Goal: Task Accomplishment & Management: Use online tool/utility

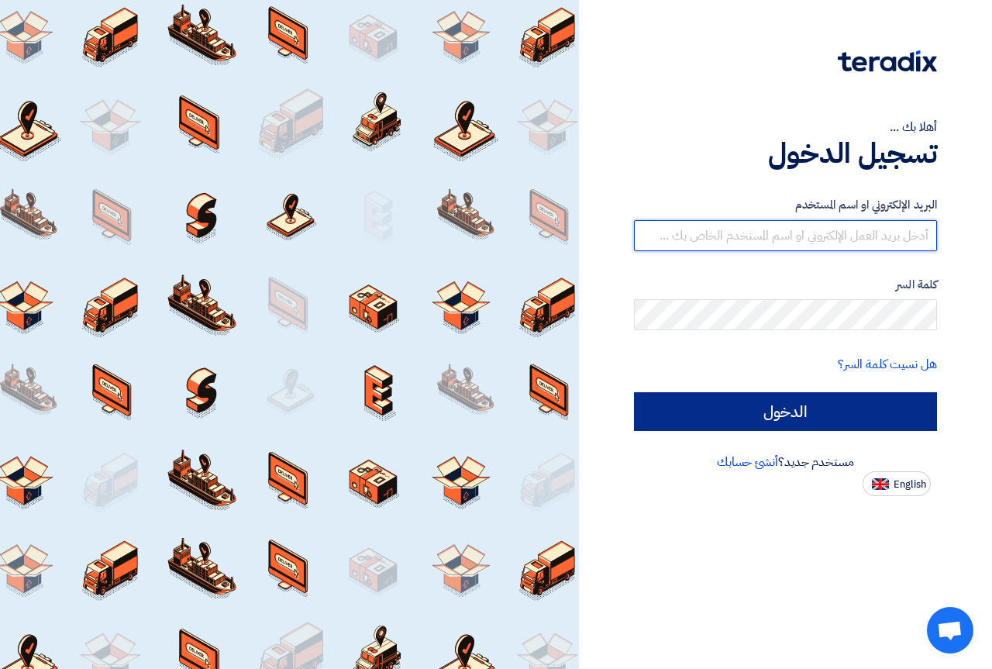
type input "[DOMAIN_NAME][EMAIL_ADDRESS][DOMAIN_NAME]"
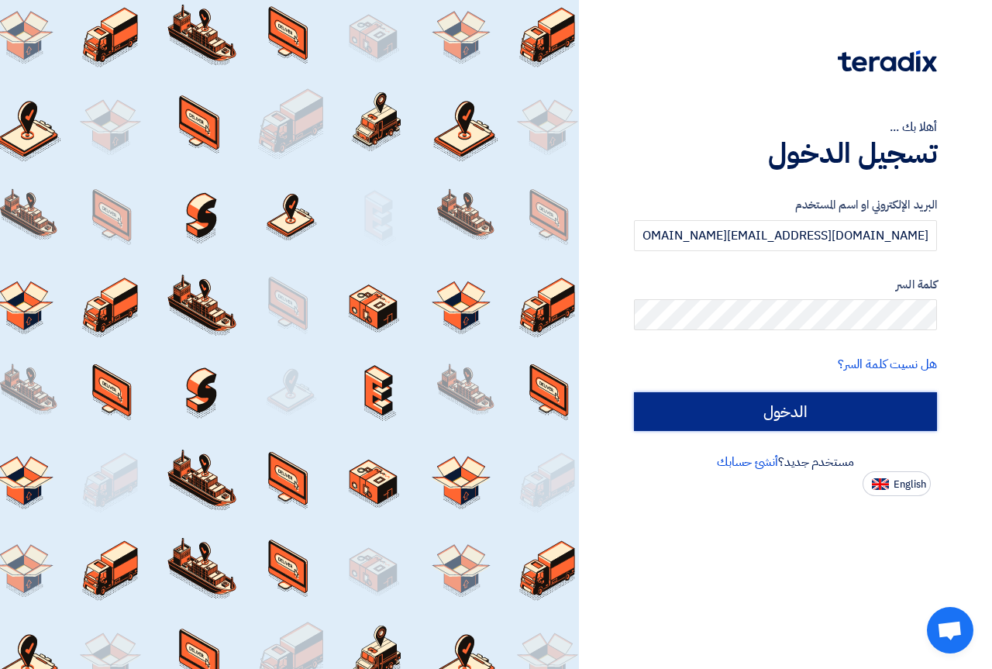
click at [831, 400] on input "الدخول" at bounding box center [785, 411] width 303 height 39
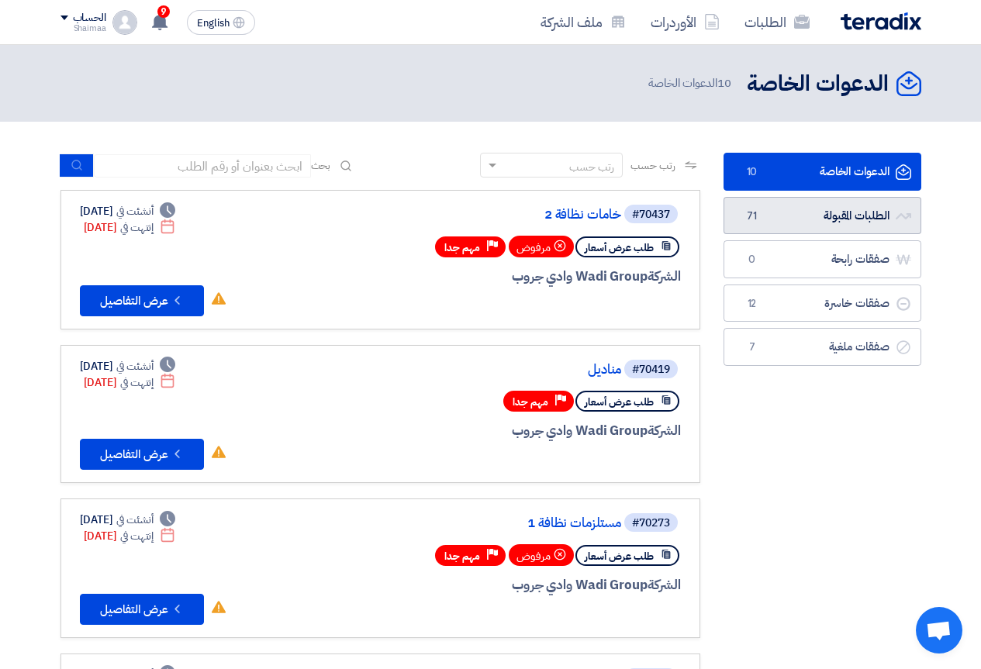
click at [795, 217] on link "الطلبات المقبولة الطلبات المقبولة 71" at bounding box center [822, 216] width 198 height 38
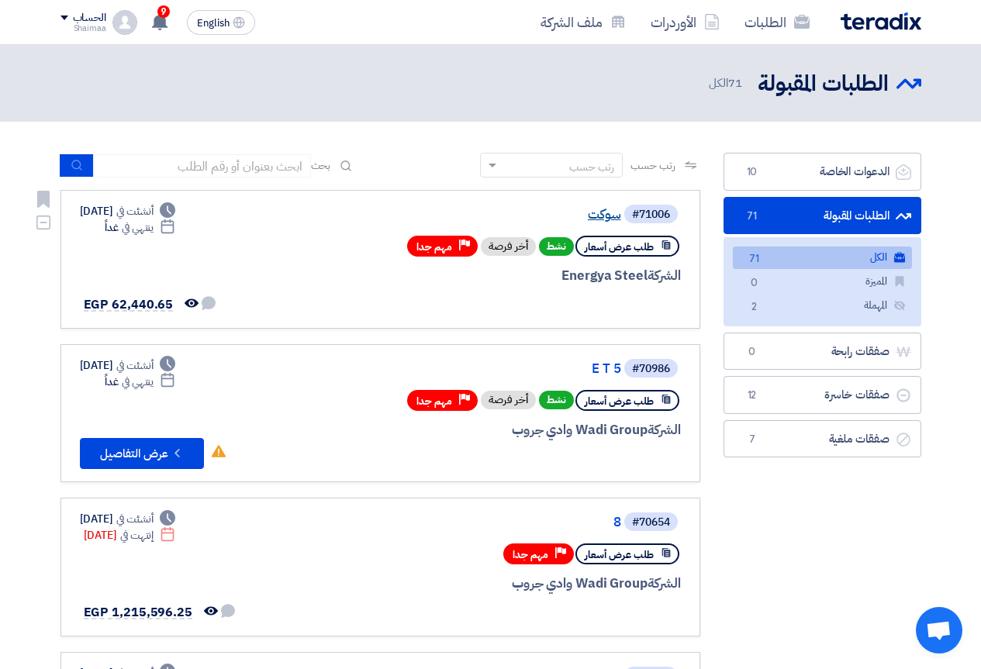
click at [585, 216] on link "سوكت" at bounding box center [466, 215] width 310 height 14
